Goal: Task Accomplishment & Management: Manage account settings

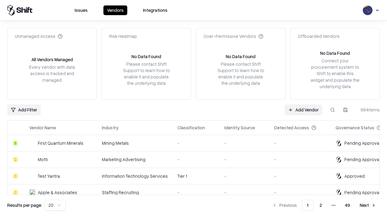
click at [303, 110] on link "Add Vendor" at bounding box center [304, 109] width 38 height 11
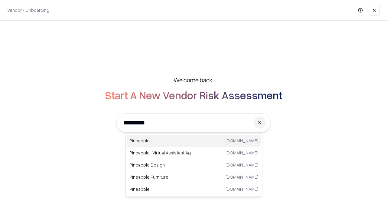
click at [194, 141] on div "Pineapple [DOMAIN_NAME]" at bounding box center [194, 141] width 134 height 12
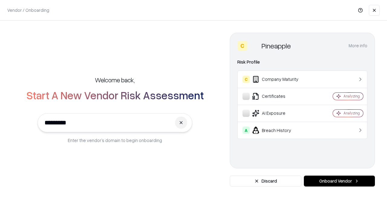
type input "*********"
click at [339, 181] on button "Onboard Vendor" at bounding box center [339, 180] width 71 height 11
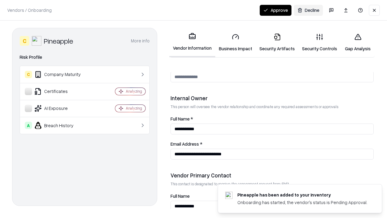
scroll to position [313, 0]
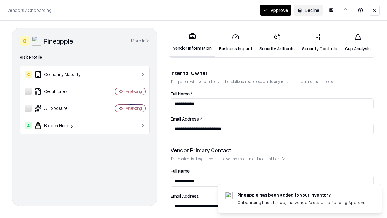
click at [236, 42] on link "Business Impact" at bounding box center [235, 42] width 41 height 28
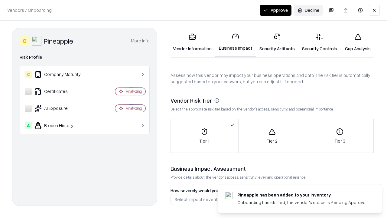
click at [277, 42] on link "Security Artifacts" at bounding box center [277, 42] width 43 height 28
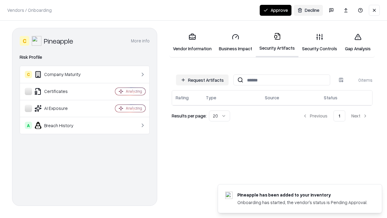
click at [202, 80] on button "Request Artifacts" at bounding box center [202, 79] width 53 height 11
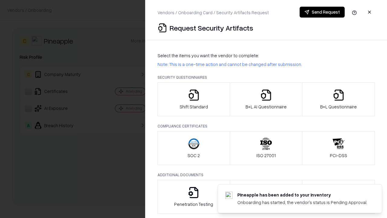
click at [194, 99] on icon "button" at bounding box center [194, 95] width 12 height 12
click at [322, 12] on button "Send Request" at bounding box center [322, 12] width 45 height 11
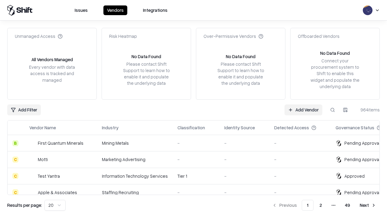
click at [333, 110] on button at bounding box center [332, 109] width 11 height 11
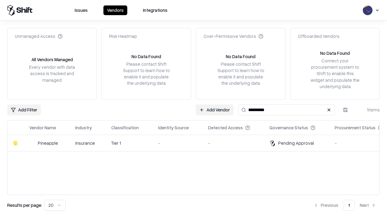
type input "*********"
click at [197, 143] on div "-" at bounding box center [178, 143] width 40 height 6
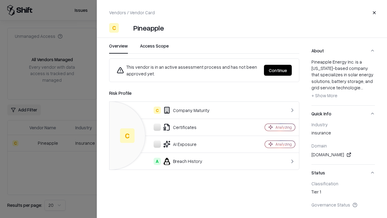
click at [278, 70] on button "Continue" at bounding box center [278, 70] width 28 height 11
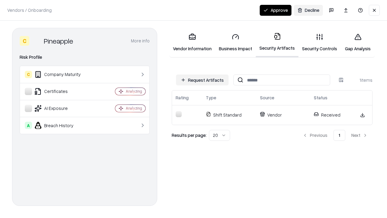
click at [320, 42] on link "Security Controls" at bounding box center [320, 42] width 42 height 28
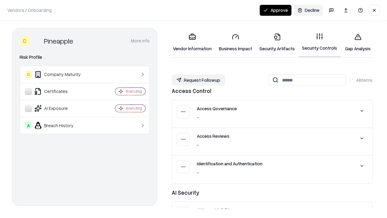
click at [198, 80] on button "Request Followup" at bounding box center [198, 79] width 53 height 11
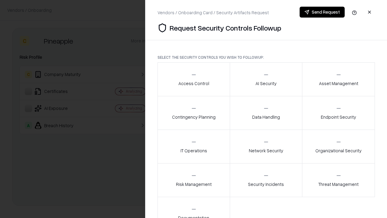
click at [194, 79] on div "Access Control" at bounding box center [193, 79] width 31 height 15
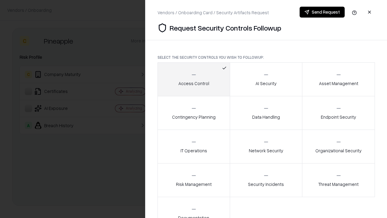
click at [322, 12] on button "Send Request" at bounding box center [322, 12] width 45 height 11
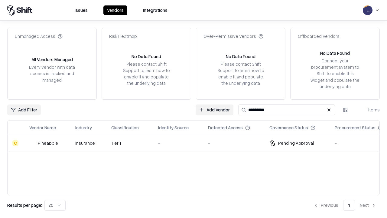
type input "*********"
click at [197, 143] on div "-" at bounding box center [178, 143] width 40 height 6
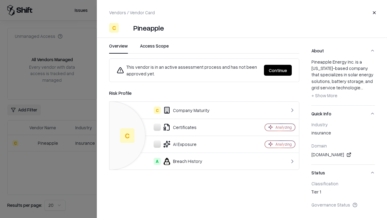
click at [278, 70] on button "Continue" at bounding box center [278, 70] width 28 height 11
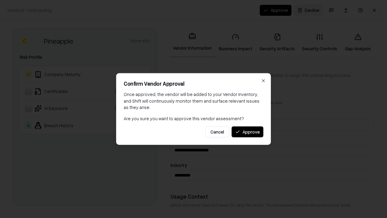
click at [247, 132] on button "Approve" at bounding box center [248, 131] width 32 height 11
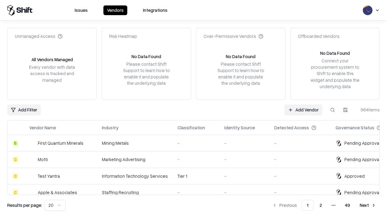
type input "*********"
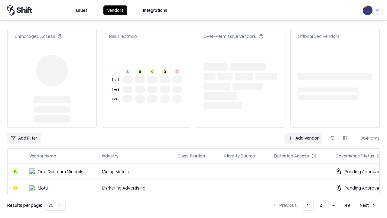
click at [303, 132] on link "Add Vendor" at bounding box center [304, 137] width 38 height 11
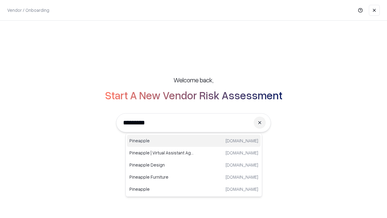
click at [194, 141] on div "Pineapple [DOMAIN_NAME]" at bounding box center [194, 141] width 134 height 12
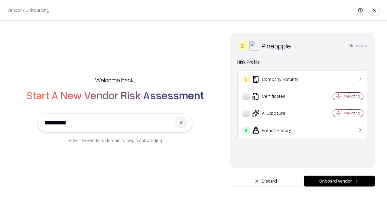
type input "*********"
click at [339, 181] on button "Onboard Vendor" at bounding box center [339, 180] width 71 height 11
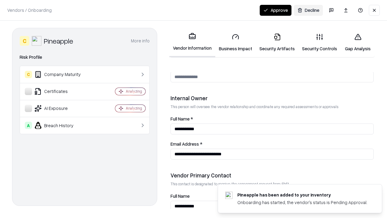
scroll to position [313, 0]
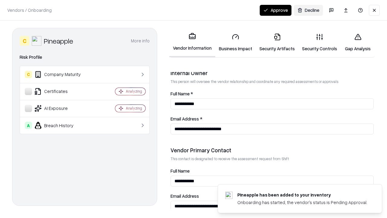
click at [276, 10] on button "Approve" at bounding box center [276, 10] width 32 height 11
